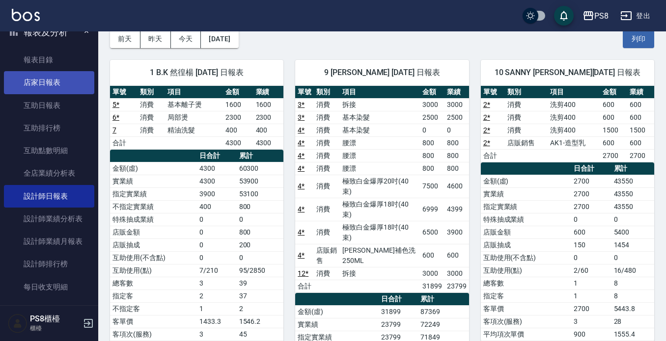
scroll to position [301, 0]
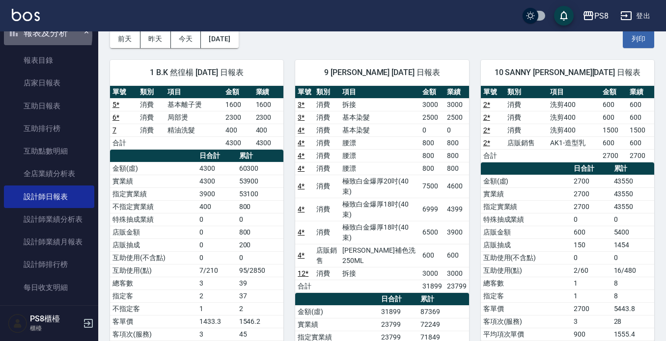
click at [38, 35] on button "報表及分析" at bounding box center [49, 33] width 90 height 26
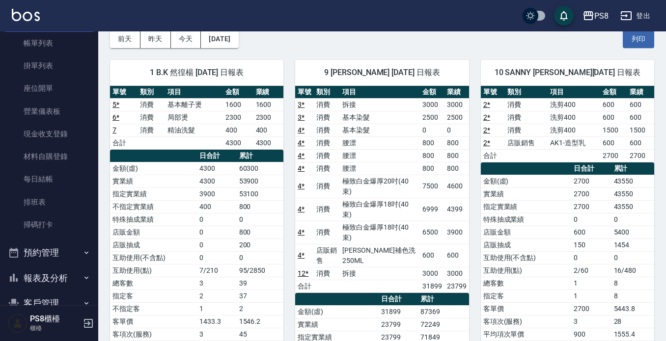
scroll to position [6, 0]
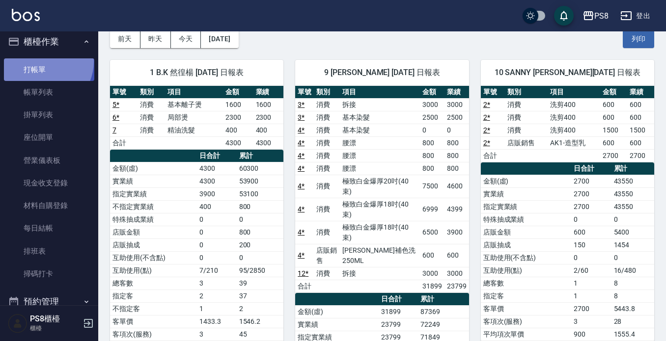
click at [41, 61] on link "打帳單" at bounding box center [49, 69] width 90 height 23
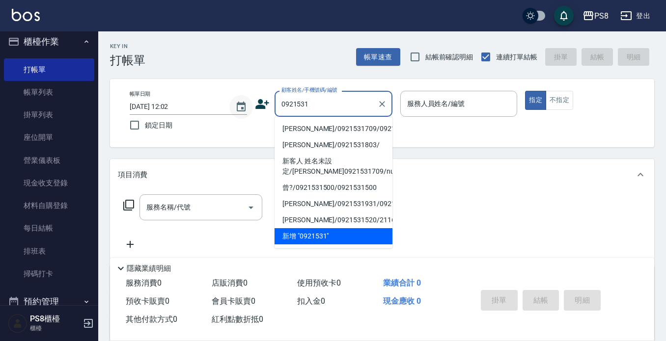
drag, startPoint x: 332, startPoint y: 100, endPoint x: 238, endPoint y: 102, distance: 93.8
click at [239, 102] on div "帳單日期 [DATE] 12:02 鎖定日期 顧客姓名/手機號碼/編號 0921531 顧客姓名/手機號碼/編號 服務人員姓名/編號 服務人員姓名/編號 指定…" at bounding box center [382, 113] width 520 height 45
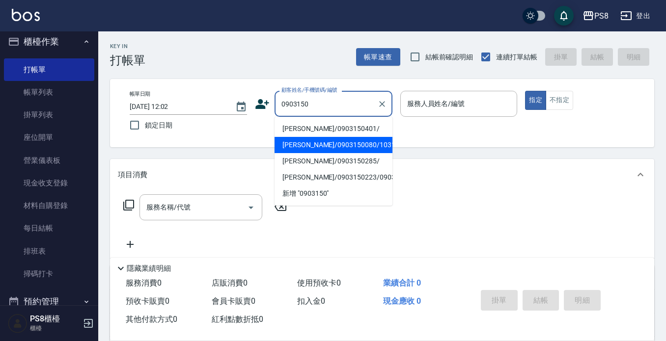
click at [320, 145] on li "[PERSON_NAME]/0903150080/10319" at bounding box center [333, 145] width 118 height 16
type input "[PERSON_NAME]/0903150080/10319"
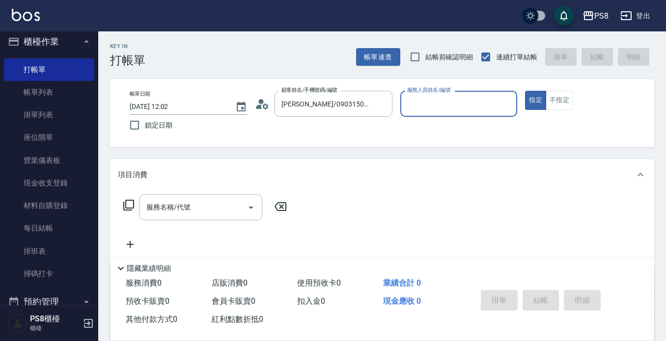
type input "[PERSON_NAME]-5"
click at [258, 103] on icon at bounding box center [262, 104] width 15 height 15
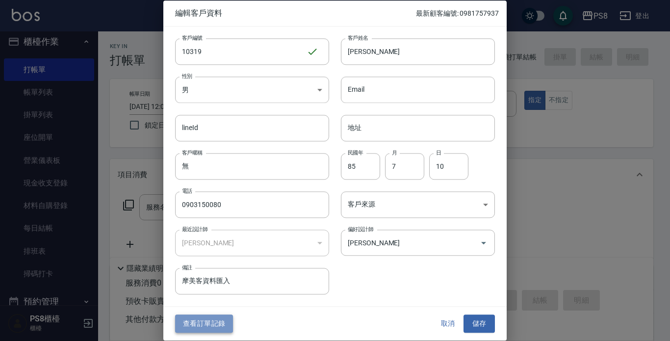
click at [183, 321] on button "查看訂單記錄" at bounding box center [204, 324] width 58 height 18
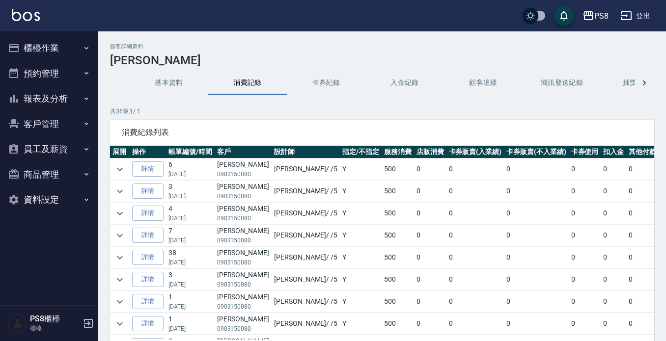
click at [31, 51] on button "櫃檯作業" at bounding box center [49, 48] width 90 height 26
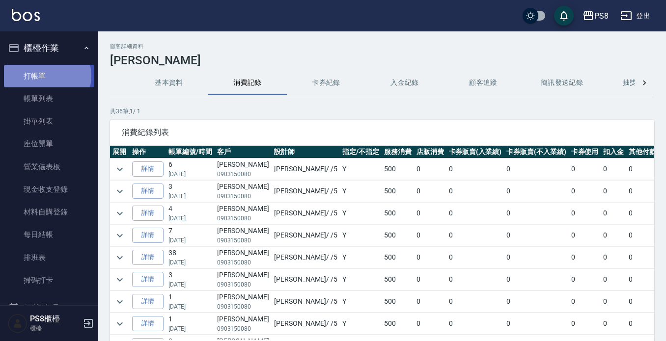
click at [42, 76] on link "打帳單" at bounding box center [49, 76] width 90 height 23
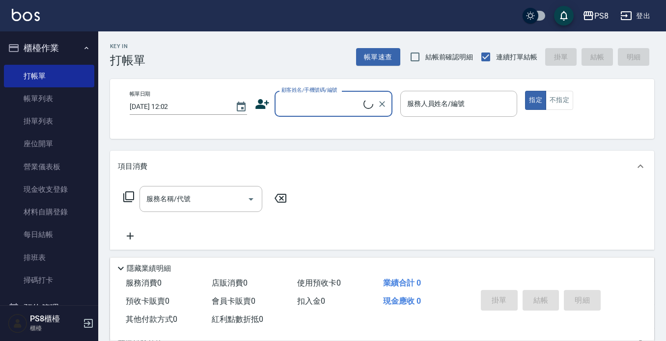
click at [42, 53] on button "櫃檯作業" at bounding box center [49, 48] width 90 height 26
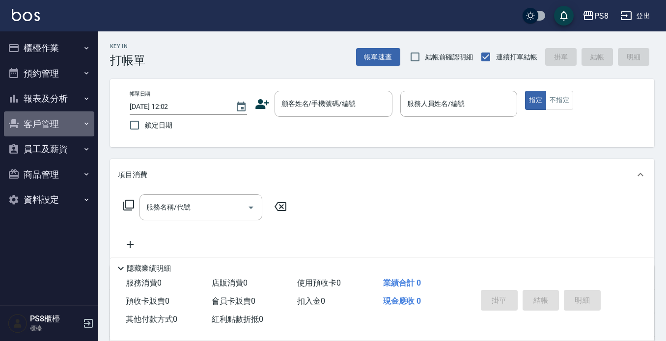
click at [56, 113] on button "客戶管理" at bounding box center [49, 124] width 90 height 26
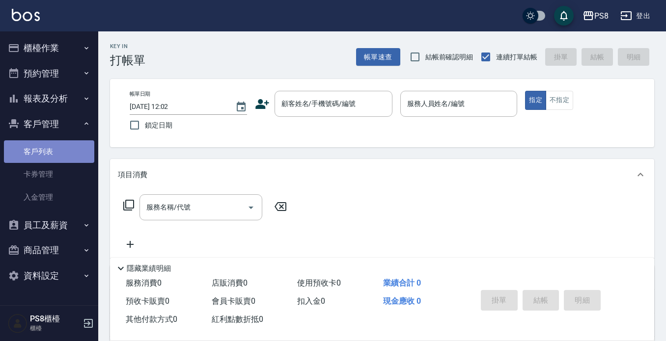
click at [82, 157] on link "客戶列表" at bounding box center [49, 151] width 90 height 23
